Goal: Answer question/provide support: Share knowledge or assist other users

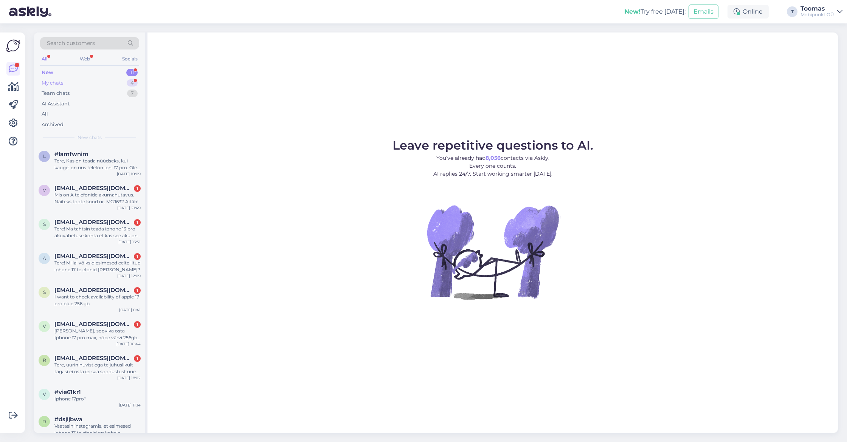
click at [132, 82] on div "4" at bounding box center [132, 83] width 11 height 8
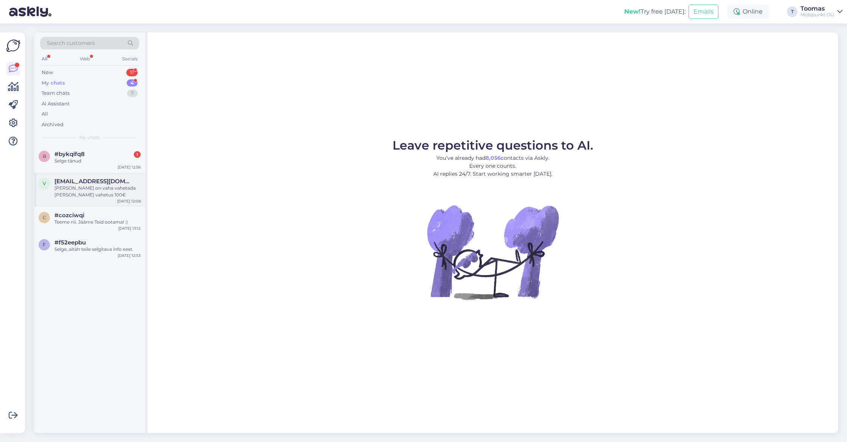
click at [119, 175] on div "v [EMAIL_ADDRESS][DOMAIN_NAME] [PERSON_NAME] on vaha vahetada [PERSON_NAME] vah…" at bounding box center [89, 190] width 111 height 34
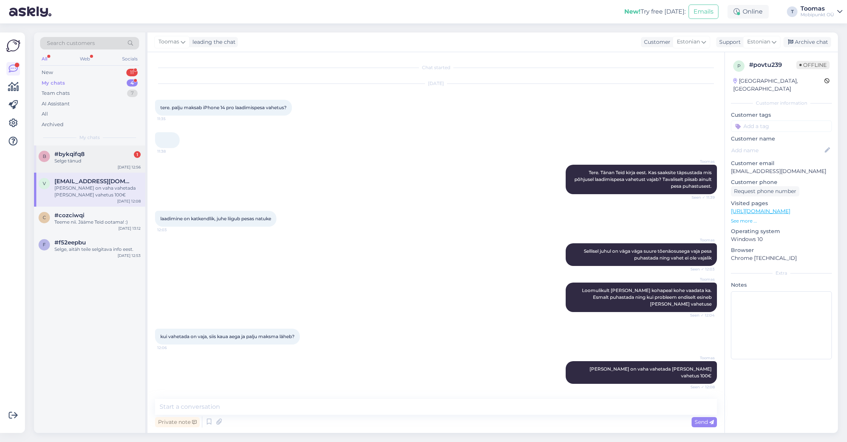
click at [107, 159] on div "Selge tänud" at bounding box center [97, 161] width 86 height 7
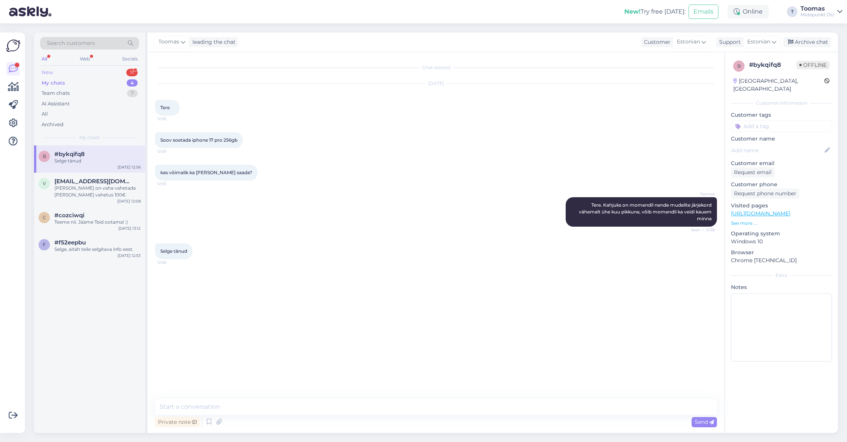
click at [113, 75] on div "New 11" at bounding box center [89, 72] width 99 height 11
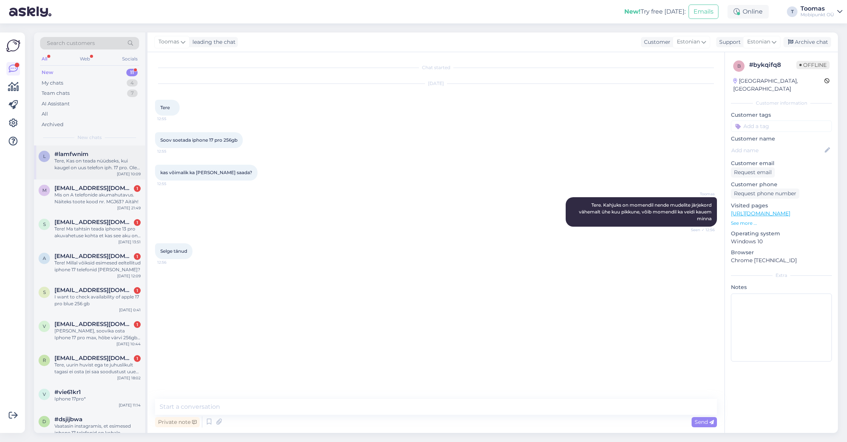
click at [109, 166] on div "Tere, Kas on teada nüüdseks, kui kaugel on uus telefon iph. 17 pro. Olen eeltel…" at bounding box center [97, 165] width 86 height 14
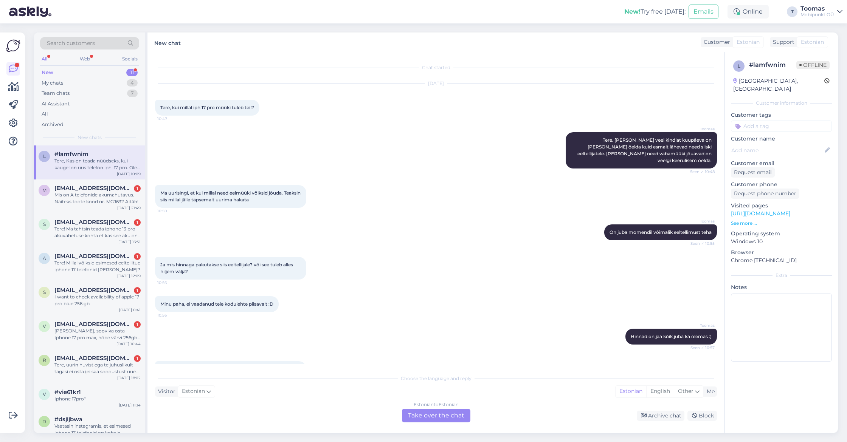
scroll to position [123, 0]
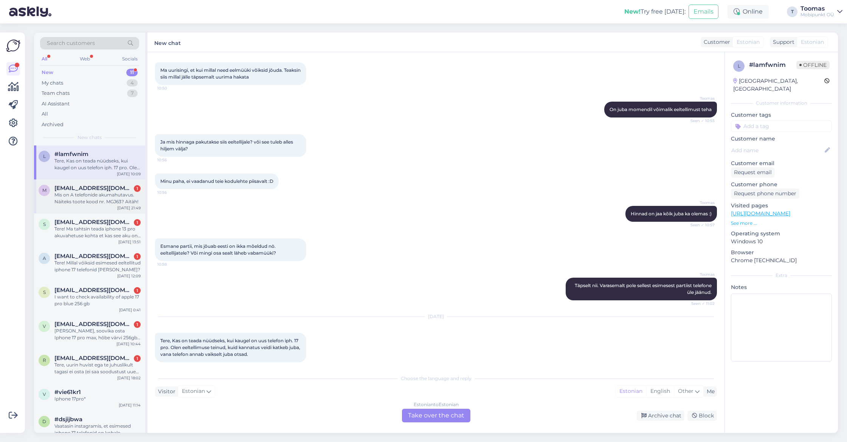
click at [124, 189] on div "[EMAIL_ADDRESS][DOMAIN_NAME] 1" at bounding box center [97, 188] width 86 height 7
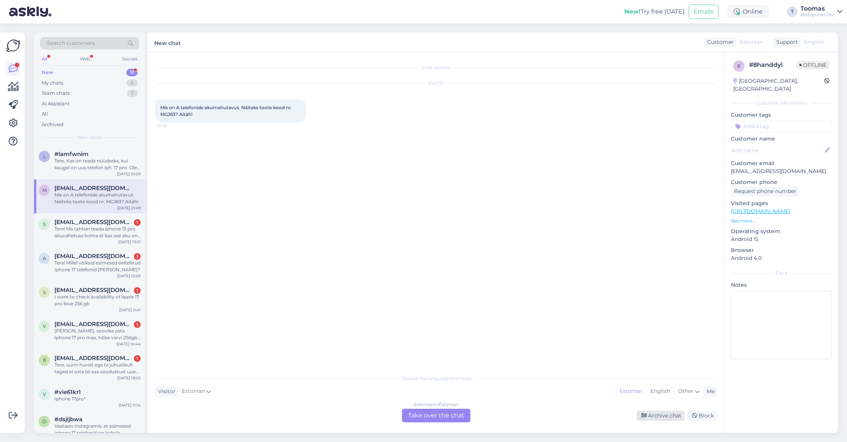
click at [646, 414] on icon at bounding box center [643, 416] width 5 height 5
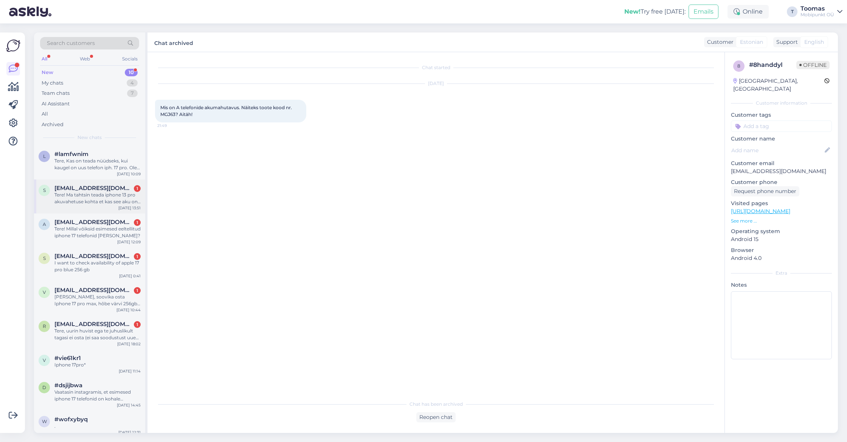
click at [105, 186] on span "[EMAIL_ADDRESS][DOMAIN_NAME]" at bounding box center [93, 188] width 79 height 7
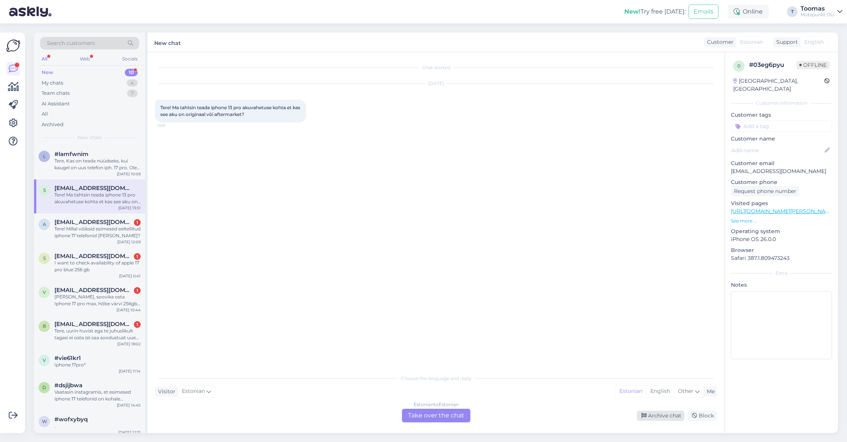
click at [648, 414] on div "Archive chat" at bounding box center [661, 416] width 48 height 10
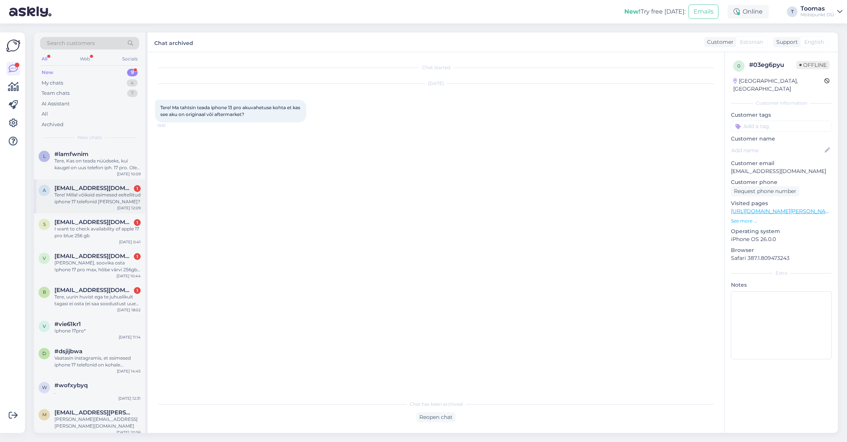
click at [126, 200] on div "Tere! Millal võiksid esimesed eeltellitud iphone 17 telefonid [PERSON_NAME]?" at bounding box center [97, 199] width 86 height 14
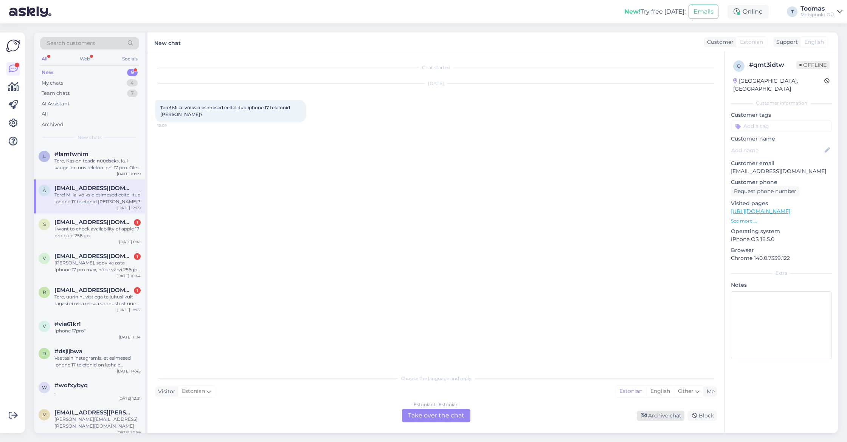
click at [643, 411] on div "Archive chat" at bounding box center [661, 416] width 48 height 10
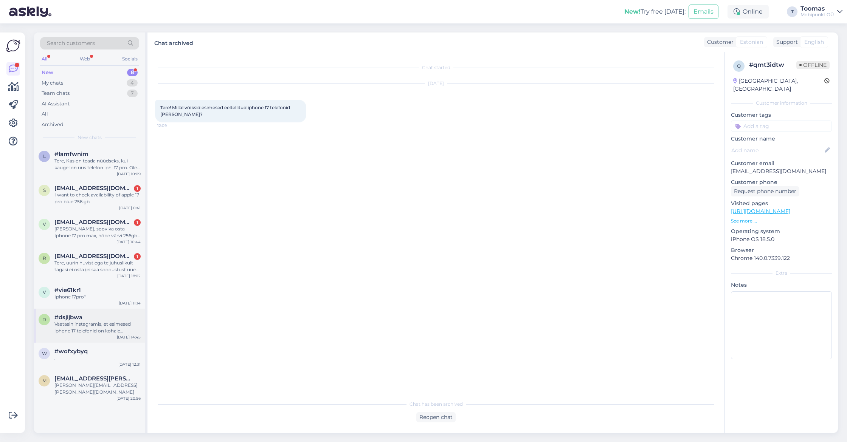
click at [117, 314] on div "#dsjijbwa" at bounding box center [97, 317] width 86 height 7
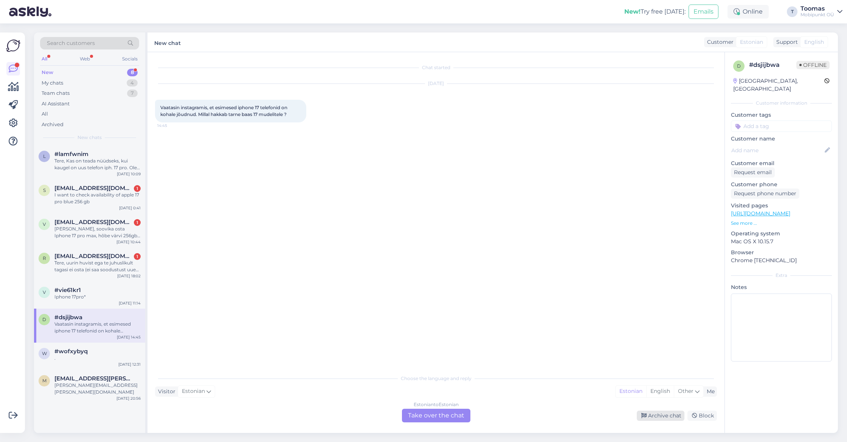
click at [647, 414] on icon at bounding box center [643, 416] width 5 height 5
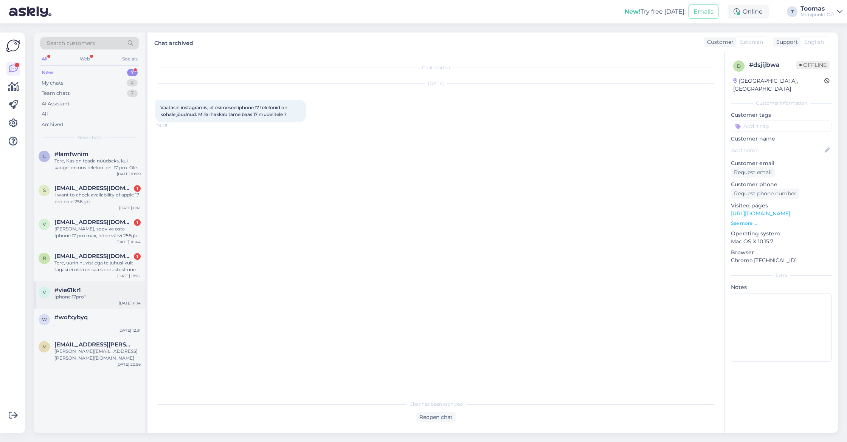
click at [119, 304] on div "v #vie61kr1 Iphone 17pro* [DATE] 11:14" at bounding box center [89, 295] width 111 height 27
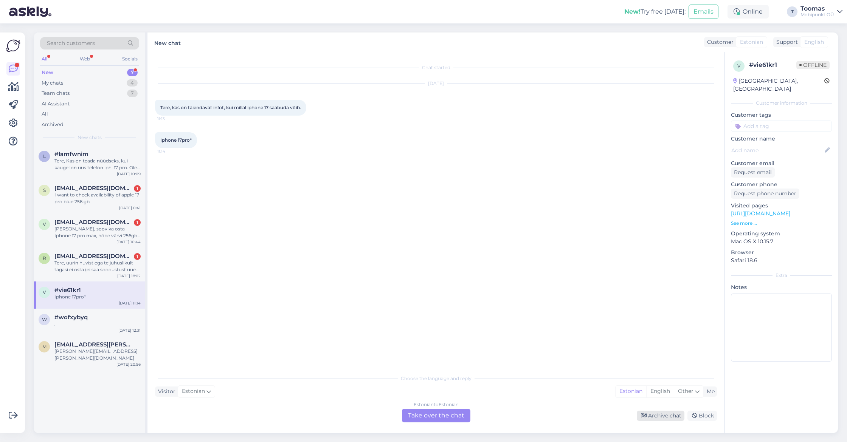
click at [648, 412] on div "Archive chat" at bounding box center [661, 416] width 48 height 10
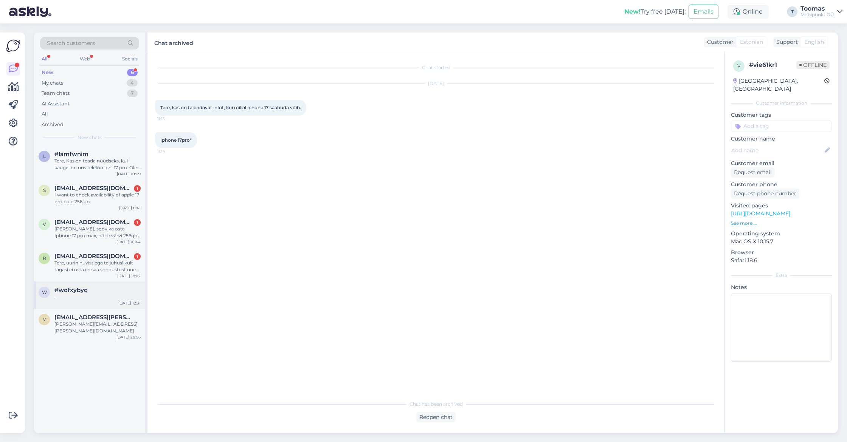
click at [126, 283] on div "w #wofxybyq . [DATE] 12:31" at bounding box center [89, 295] width 111 height 27
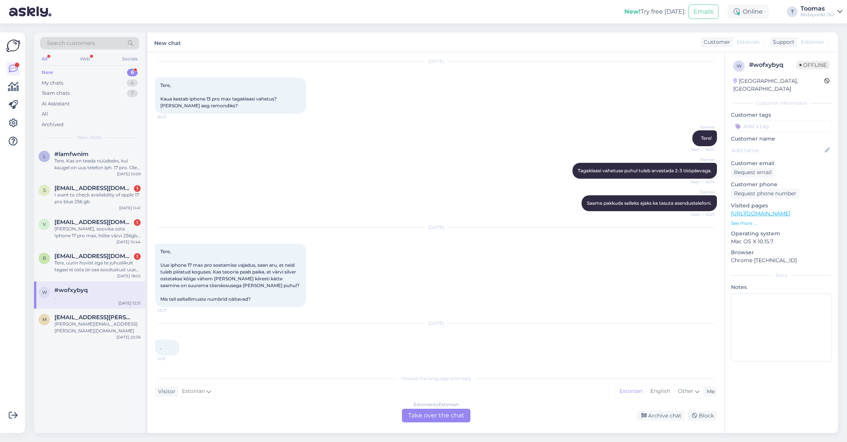
click at [123, 289] on div "#wofxybyq" at bounding box center [97, 290] width 86 height 7
click at [96, 319] on span "[EMAIL_ADDRESS][PERSON_NAME][DOMAIN_NAME]" at bounding box center [93, 317] width 79 height 7
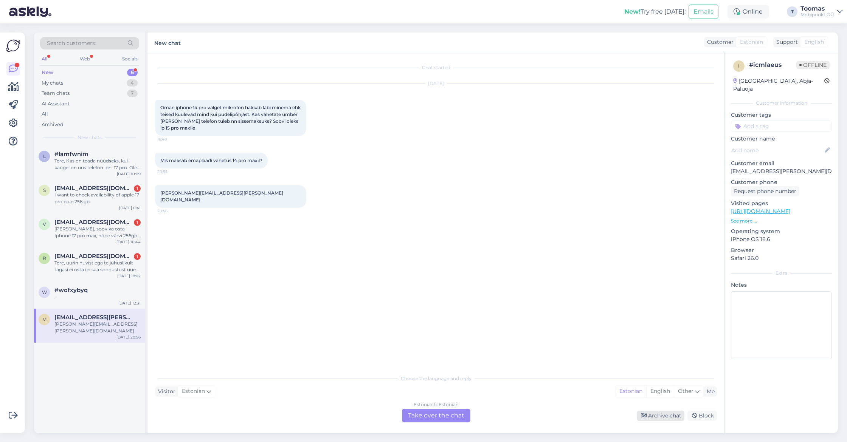
click at [667, 416] on div "Archive chat" at bounding box center [661, 416] width 48 height 10
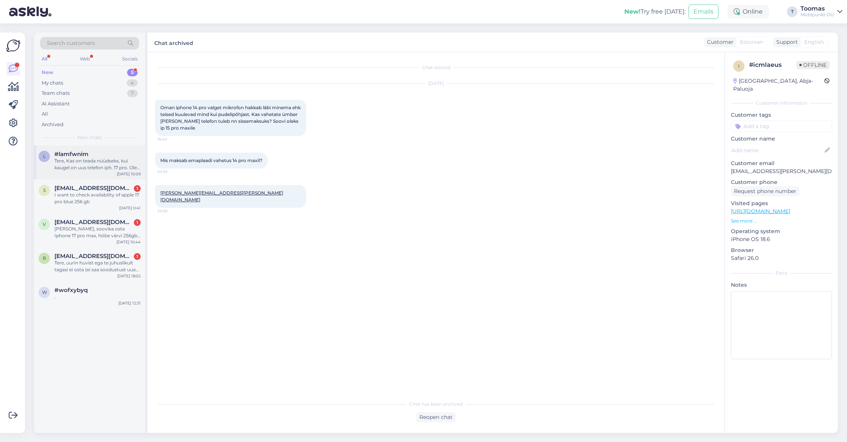
click at [94, 165] on div "Tere, Kas on teada nüüdseks, kui kaugel on uus telefon iph. 17 pro. Olen eeltel…" at bounding box center [97, 165] width 86 height 14
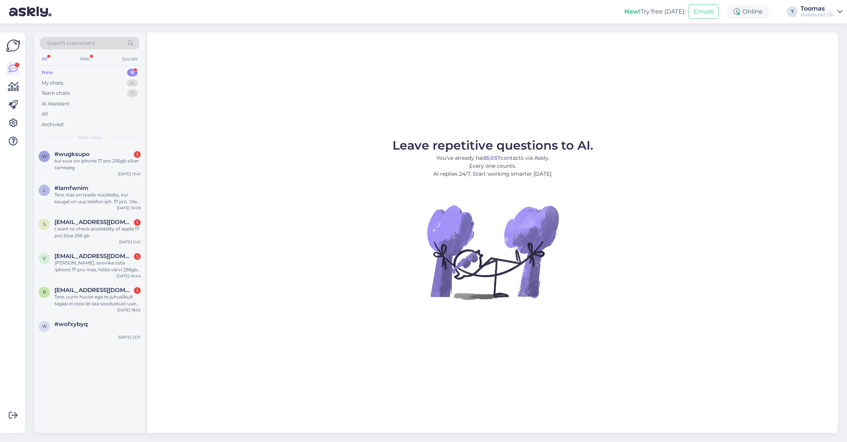
click at [119, 161] on div "kui suur on iphone 17 pro 256gb silver tarneaeg" at bounding box center [97, 165] width 86 height 14
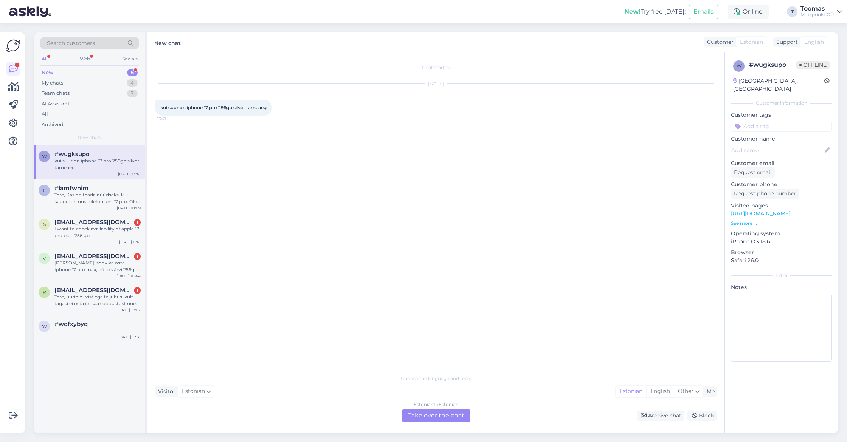
click at [420, 414] on div "Estonian to Estonian Take over the chat" at bounding box center [436, 416] width 68 height 14
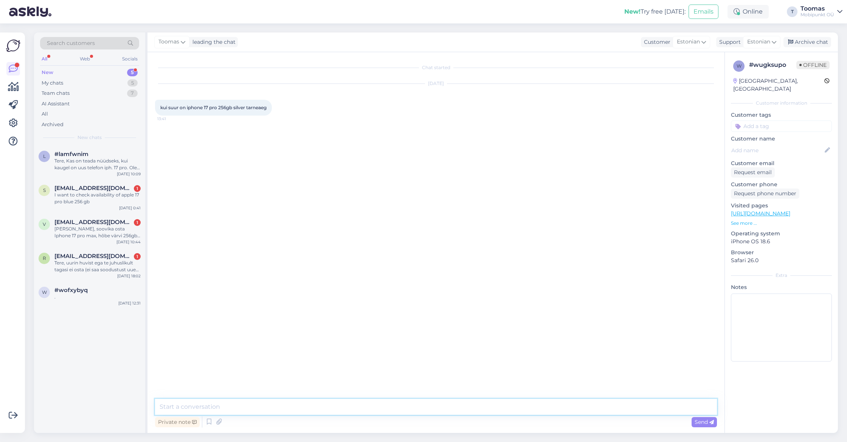
click at [344, 411] on textarea at bounding box center [436, 407] width 562 height 16
type textarea "Tere. Kui momendil see telefon tellida läheks sellega ilmselt miinimum 1 kuu ae…"
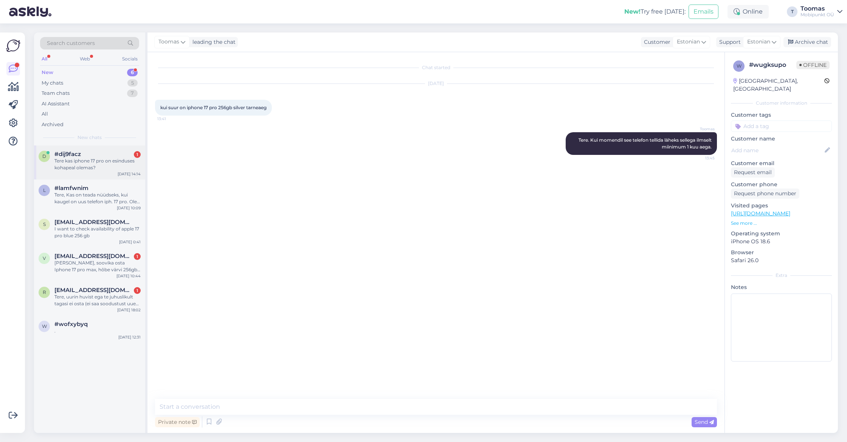
click at [80, 163] on div "Tere kas iphone 17 pro on esinduses kohapeal olemas?" at bounding box center [97, 165] width 86 height 14
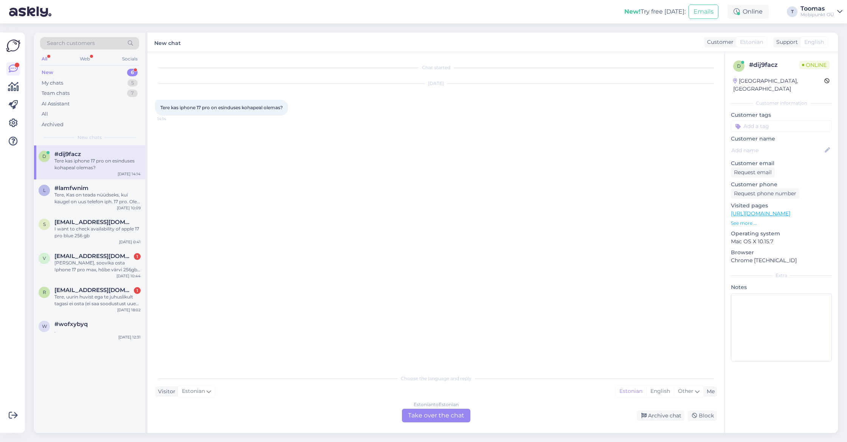
click at [451, 414] on div "Estonian to Estonian Take over the chat" at bounding box center [436, 416] width 68 height 14
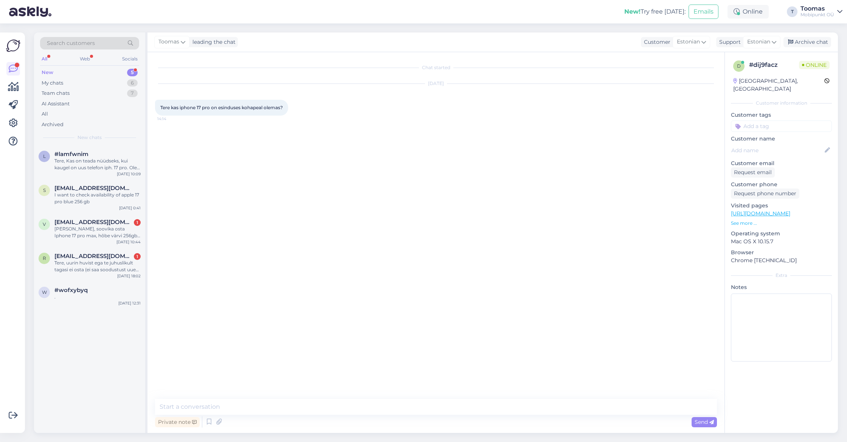
click at [459, 395] on div "Chat started Sep 29 2025 Tere kas iphone 17 pro on esinduses kohapeal olemas? 1…" at bounding box center [435, 242] width 577 height 381
click at [441, 416] on div "Private note Send" at bounding box center [436, 422] width 562 height 14
click at [450, 405] on textarea at bounding box center [436, 407] width 562 height 16
type textarea "Tere. Kahjuks mitte. Momendil on järjekord ning telefonid mis tulevad lähevad e…"
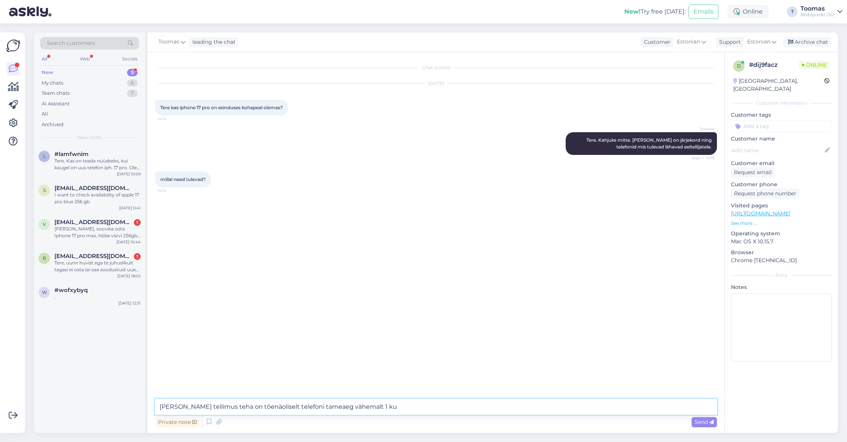
type textarea "Kui täna tellimus teha on tõenäoliselt telefoni tarneaeg vähemalt 1 kuu"
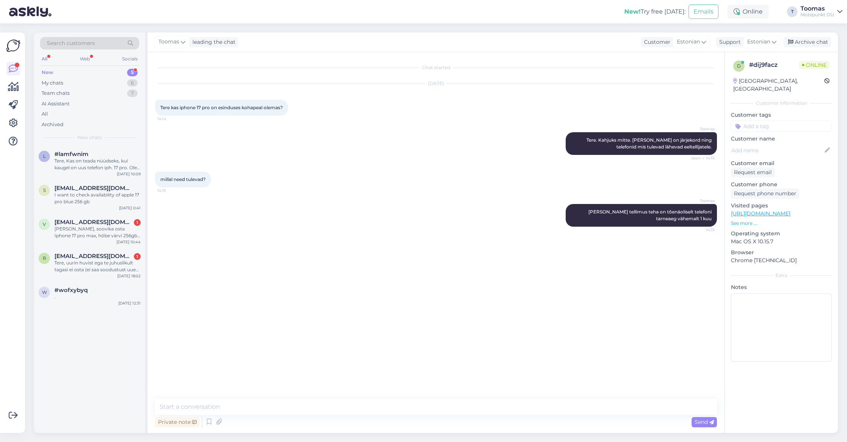
click at [478, 192] on div "millal need tulevad? 14:15" at bounding box center [436, 179] width 562 height 33
click at [297, 402] on textarea at bounding box center [436, 407] width 562 height 16
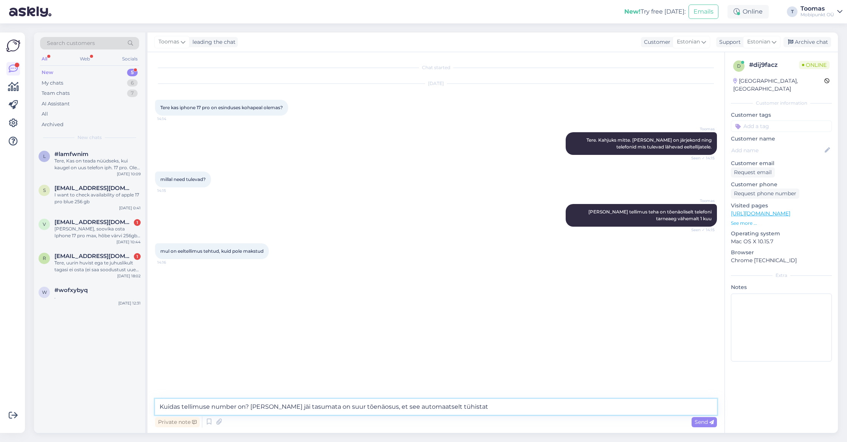
type textarea "Kuidas tellimuse number on? Kui arve jäi tasumata on suur tõenäosus, et see aut…"
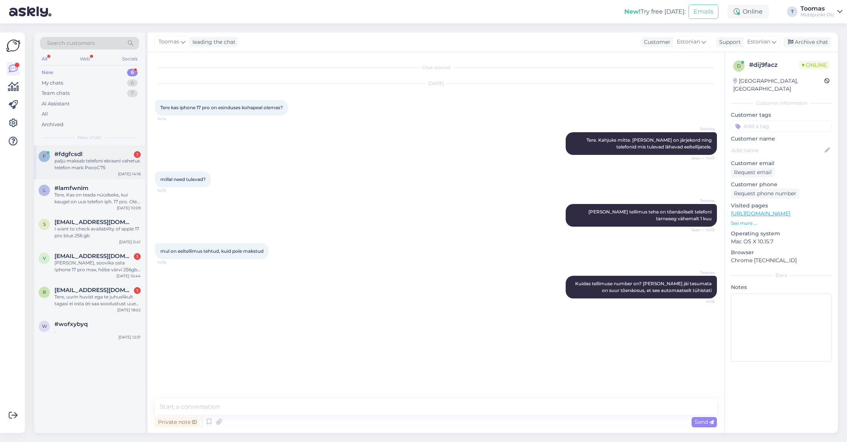
click at [90, 151] on div "#fdgfcsdl 1" at bounding box center [97, 154] width 86 height 7
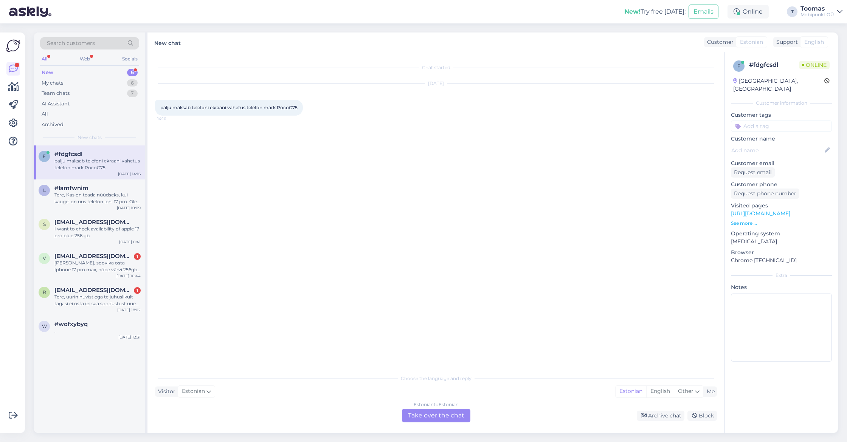
click at [444, 422] on div "Estonian to Estonian Take over the chat" at bounding box center [436, 416] width 68 height 14
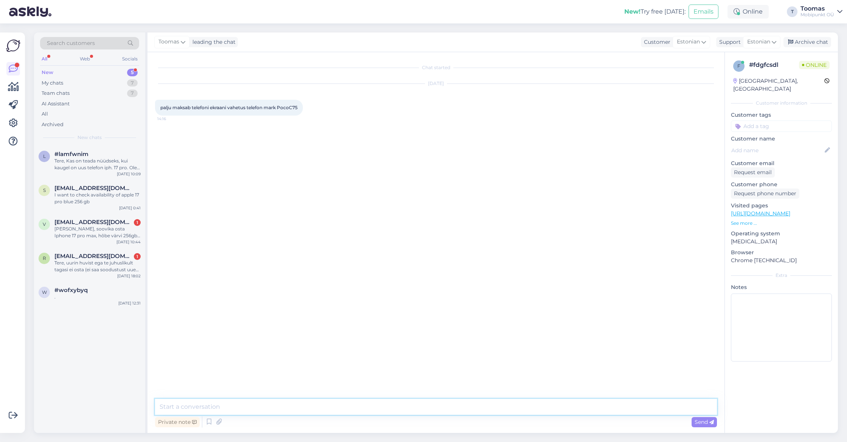
click at [447, 411] on textarea at bounding box center [436, 407] width 562 height 16
type textarea "Tere. Me remondime ainult Apple seadmeid"
click at [109, 236] on div "[PERSON_NAME], soovika osta Iphone 17 pro max, hõbe värvi 256gb. Palun lisada m…" at bounding box center [97, 233] width 86 height 14
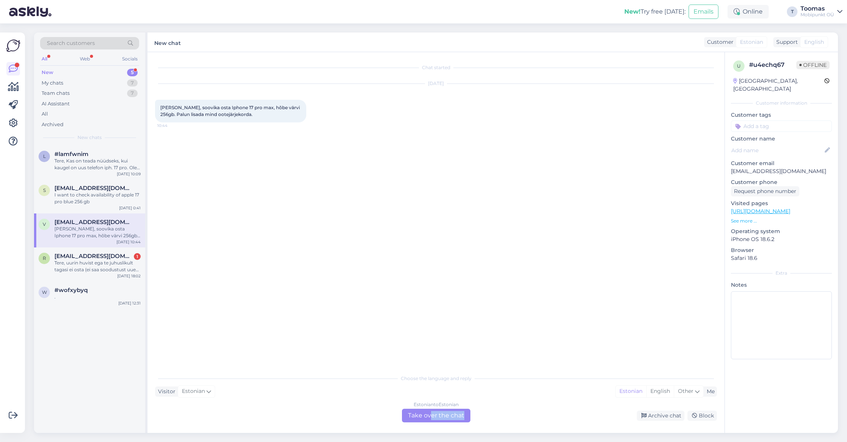
click at [430, 419] on div "Estonian to Estonian Take over the chat" at bounding box center [436, 416] width 68 height 14
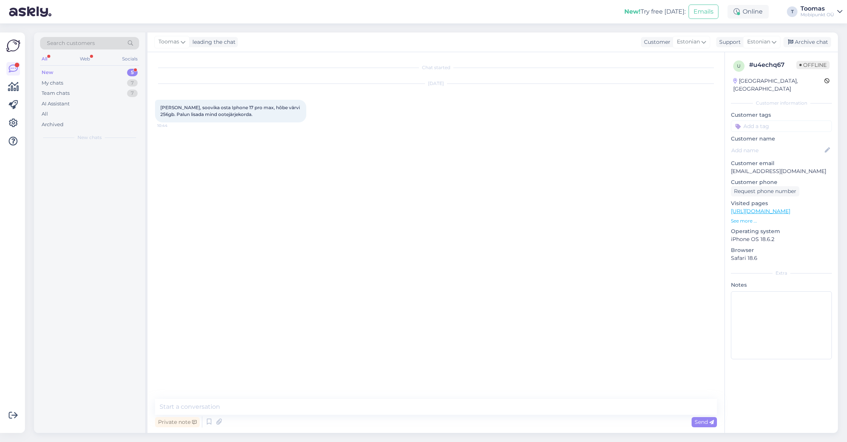
click at [435, 411] on textarea at bounding box center [436, 407] width 562 height 16
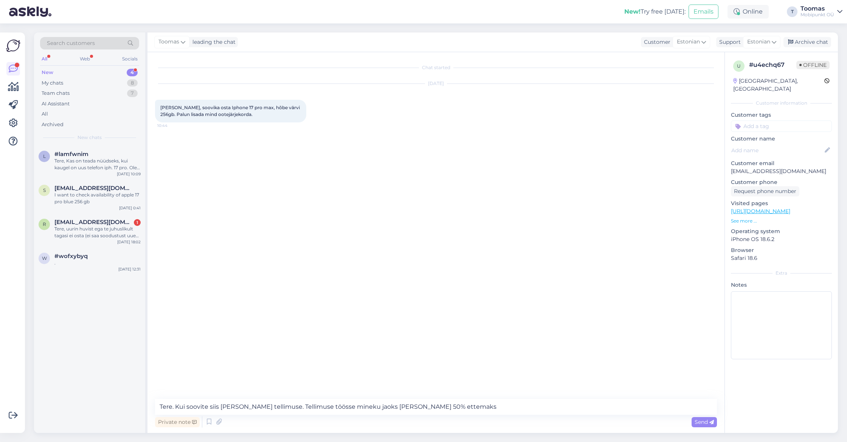
type textarea "Tere. Kui soovite siis saame teha tellimuse. Tellimuse töösse mineku jaoks olek…"
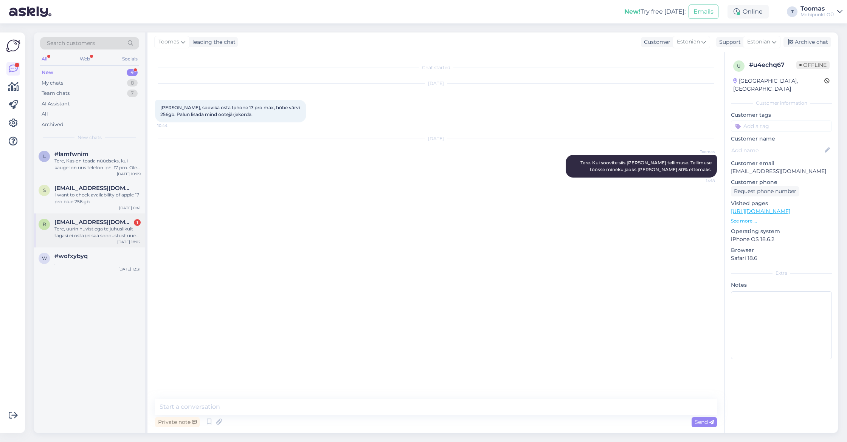
click at [132, 227] on div "Tere, uurin huvist ega te juhuslikult tagasi ei osta (ei saa soodustust uue ese…" at bounding box center [97, 233] width 86 height 14
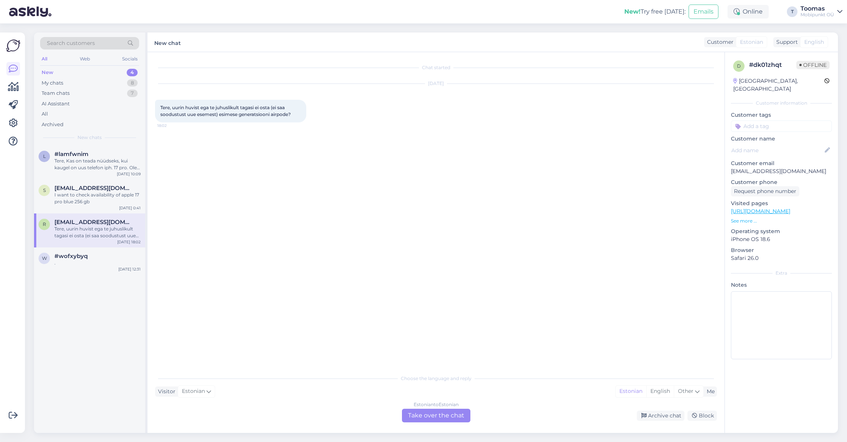
click at [440, 420] on div "Estonian to Estonian Take over the chat" at bounding box center [436, 416] width 68 height 14
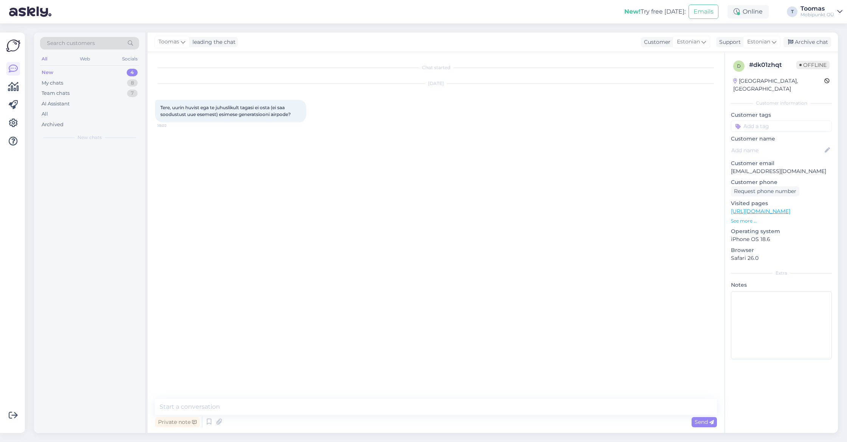
click at [440, 420] on div "Private note Send" at bounding box center [436, 422] width 562 height 14
click at [440, 413] on textarea at bounding box center [436, 407] width 562 height 16
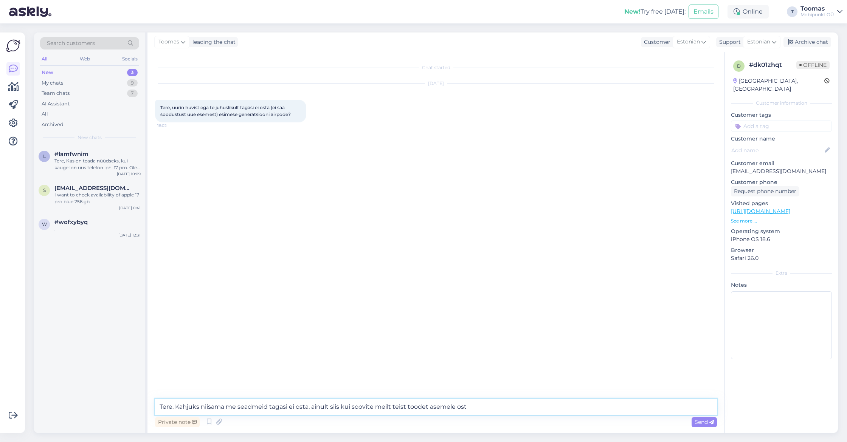
type textarea "Tere. Kahjuks niisama me seadmeid tagasi ei osta, ainult siis kui soovite meilt…"
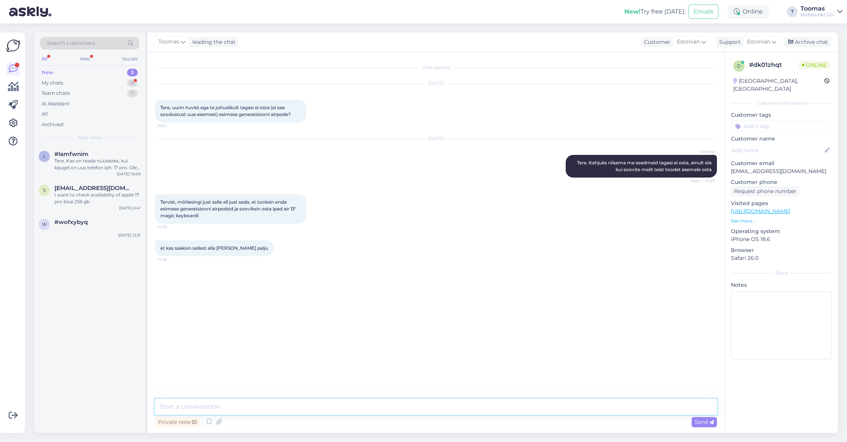
click at [258, 402] on textarea at bounding box center [436, 407] width 562 height 16
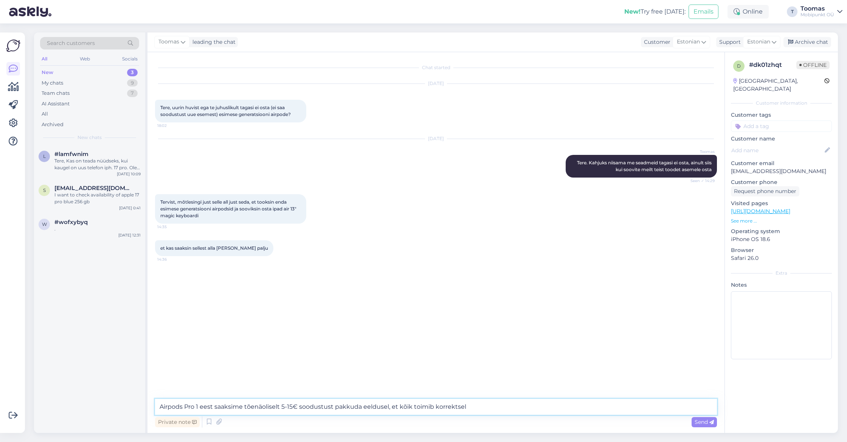
type textarea "Airpods Pro 1 eest saaksime tõenäoliselt 5-15€ soodustust pakkuda eeldusel, et …"
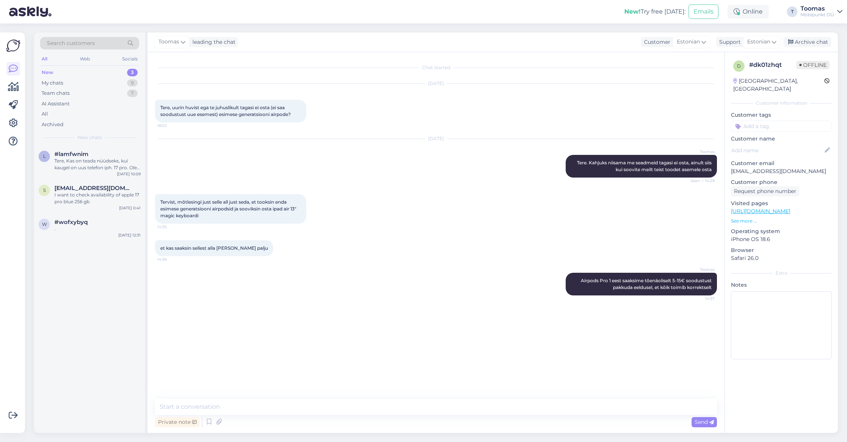
click at [389, 82] on div "[DATE]" at bounding box center [436, 83] width 562 height 7
